Goal: Communication & Community: Answer question/provide support

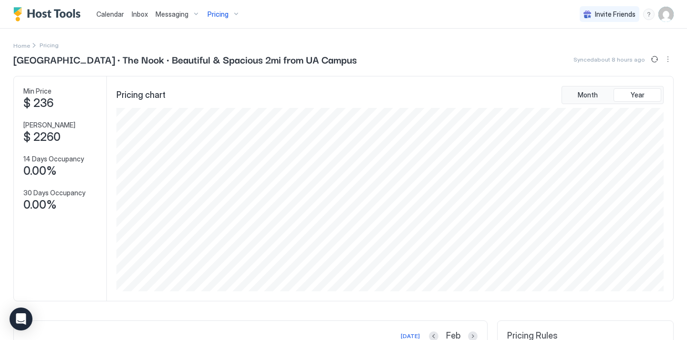
scroll to position [183, 549]
click at [132, 10] on span "Inbox" at bounding box center [140, 14] width 16 height 8
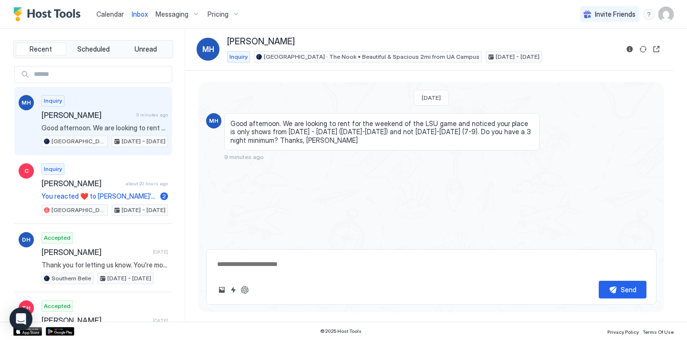
click at [322, 262] on textarea at bounding box center [431, 264] width 431 height 18
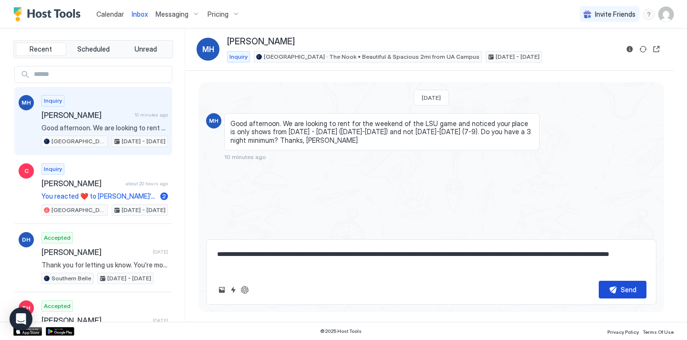
type textarea "**********"
click at [616, 292] on button "Send" at bounding box center [623, 290] width 48 height 18
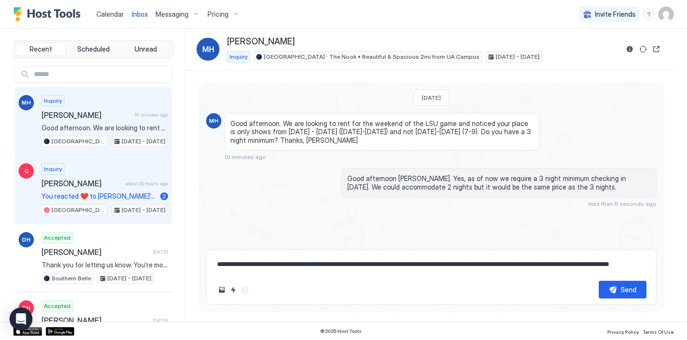
click at [138, 180] on span "about 20 hours ago" at bounding box center [147, 183] width 42 height 6
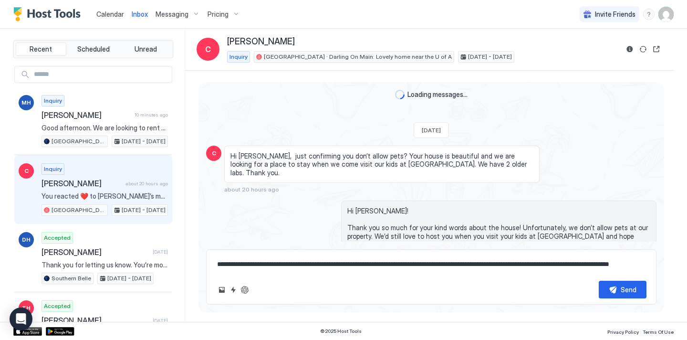
scroll to position [78, 0]
